Goal: Transaction & Acquisition: Subscribe to service/newsletter

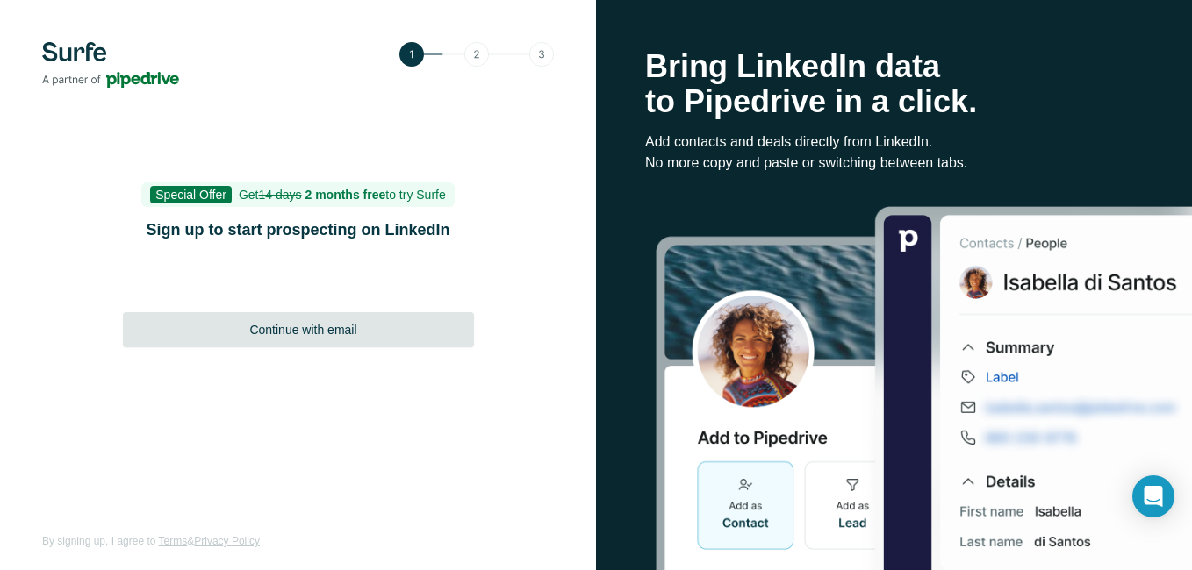
click at [330, 332] on span "Continue with email" at bounding box center [302, 330] width 107 height 18
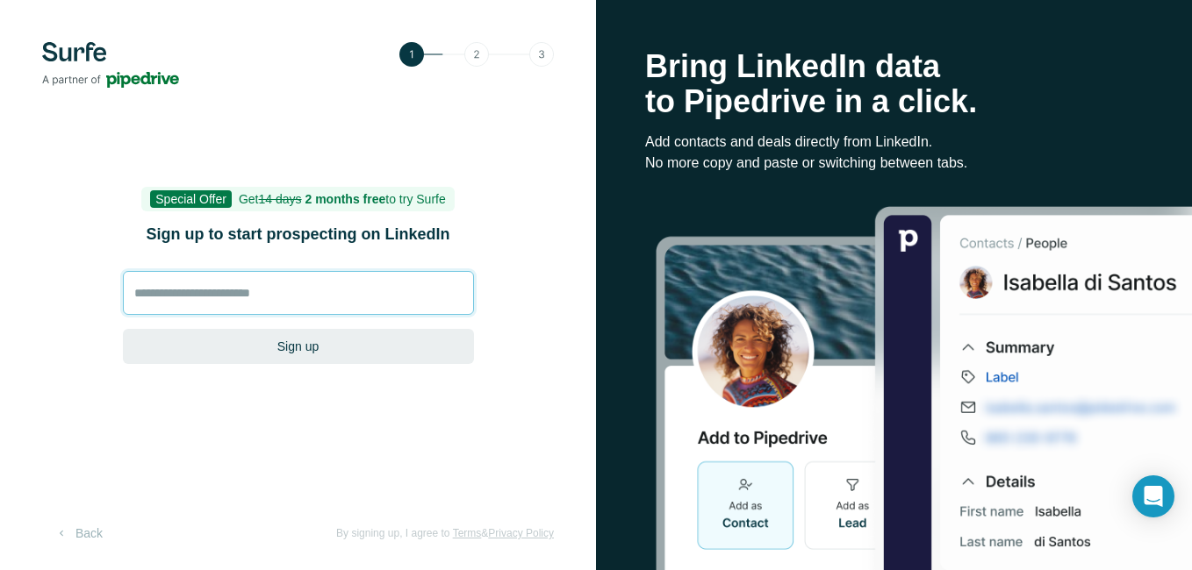
click at [261, 300] on input at bounding box center [298, 293] width 351 height 44
type input "**********"
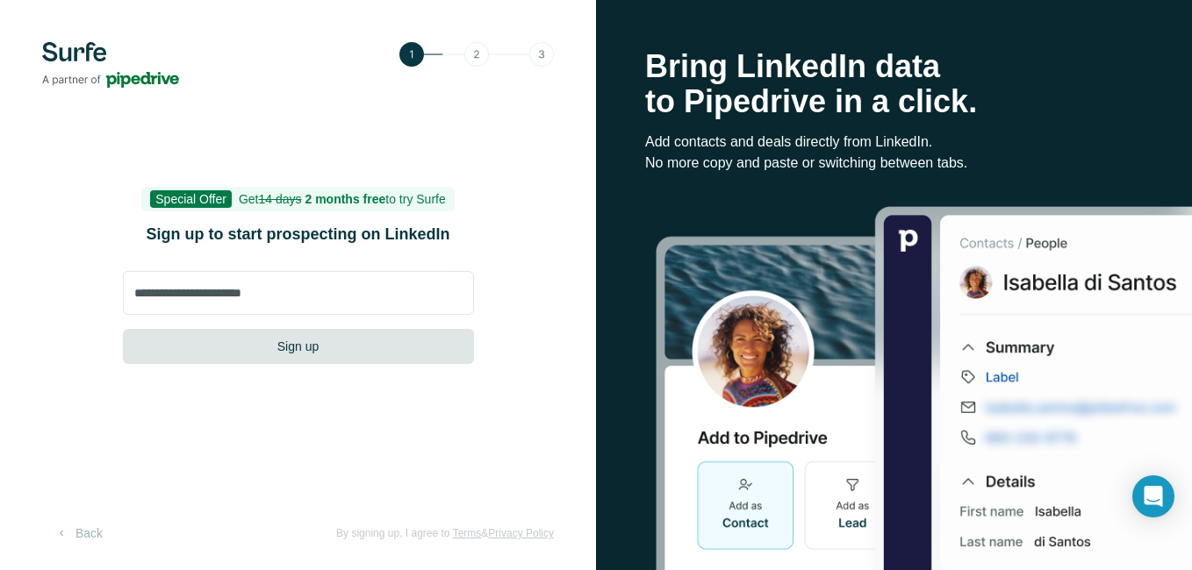
click at [324, 343] on button "Sign up" at bounding box center [298, 346] width 351 height 35
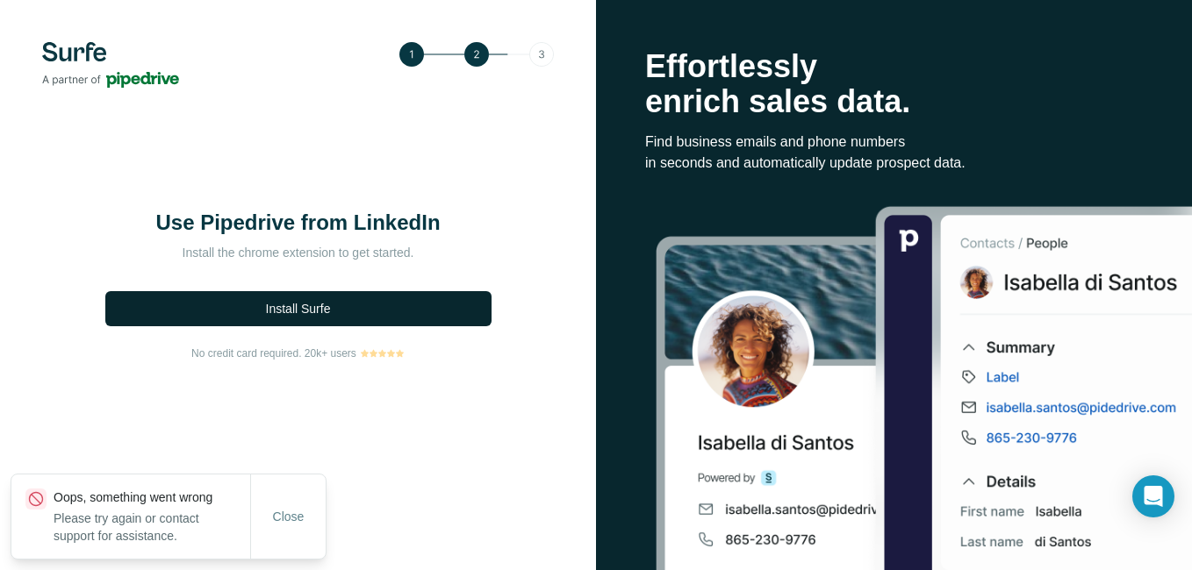
click at [367, 311] on button "Install Surfe" at bounding box center [298, 308] width 386 height 35
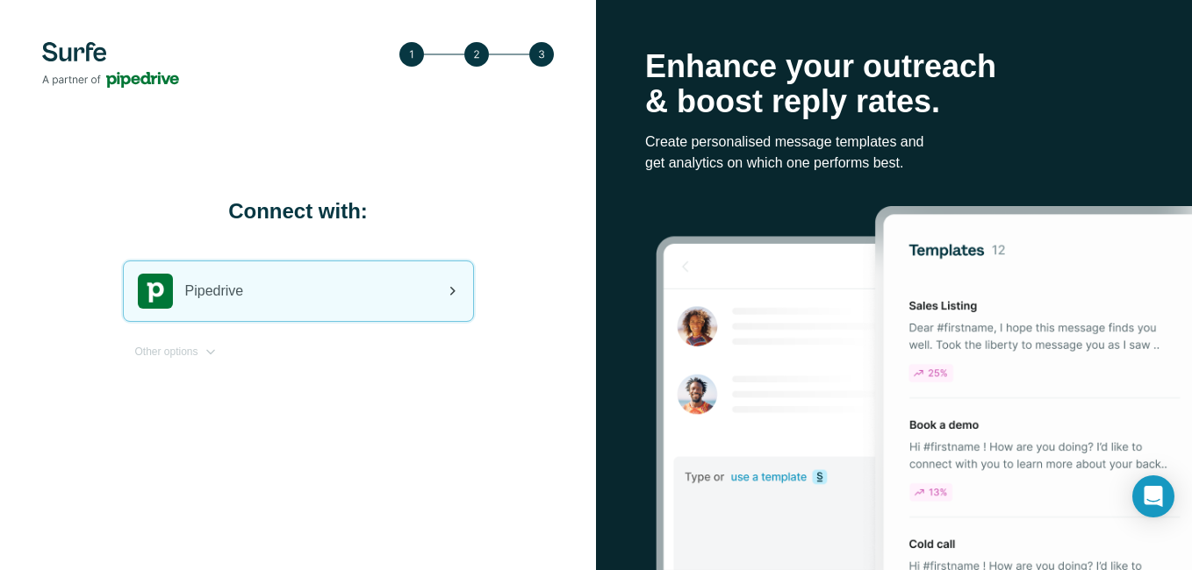
click at [319, 315] on div "Pipedrive" at bounding box center [298, 291] width 349 height 60
